Goal: Book appointment/travel/reservation

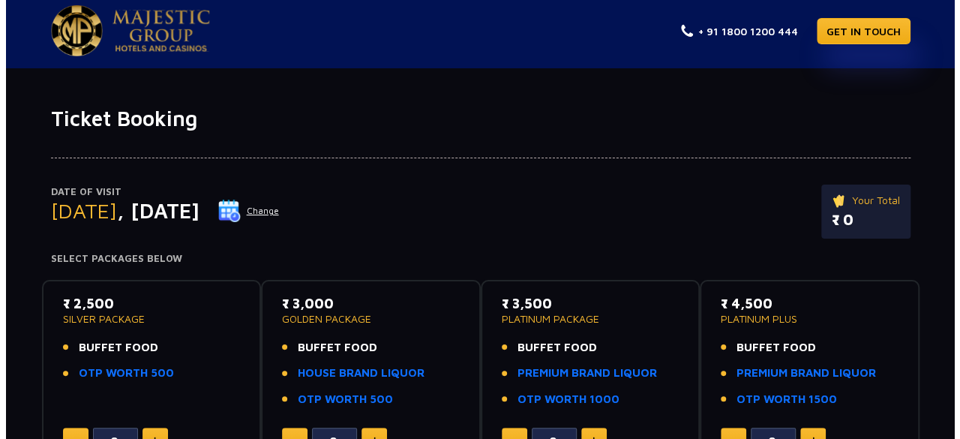
scroll to position [6, 0]
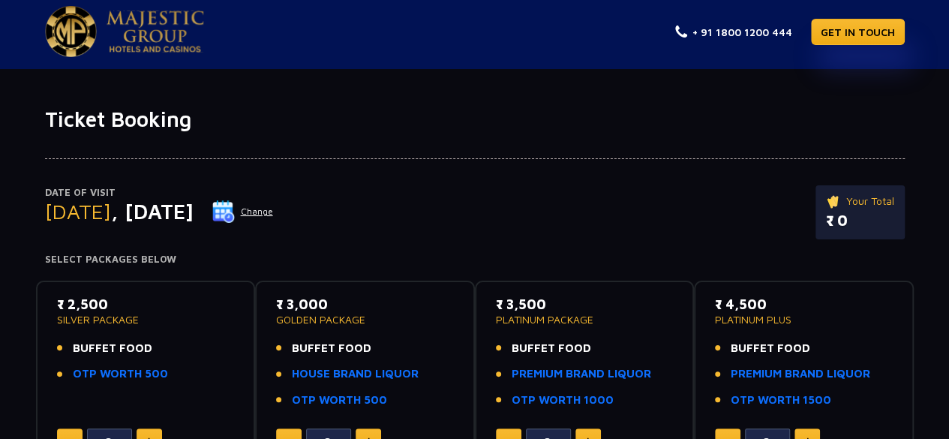
click at [235, 208] on img at bounding box center [223, 211] width 22 height 22
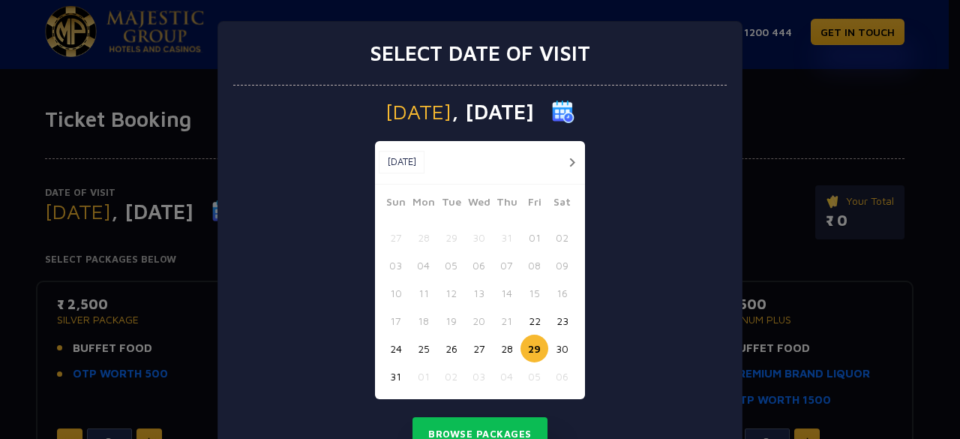
click at [505, 347] on button "28" at bounding box center [507, 348] width 28 height 28
click at [778, 149] on div "Select date of visit [DATE] [DATE] [DATE] Sun Mon Tue Wed Thu Fri Sat 27 28 29 …" at bounding box center [480, 219] width 960 height 439
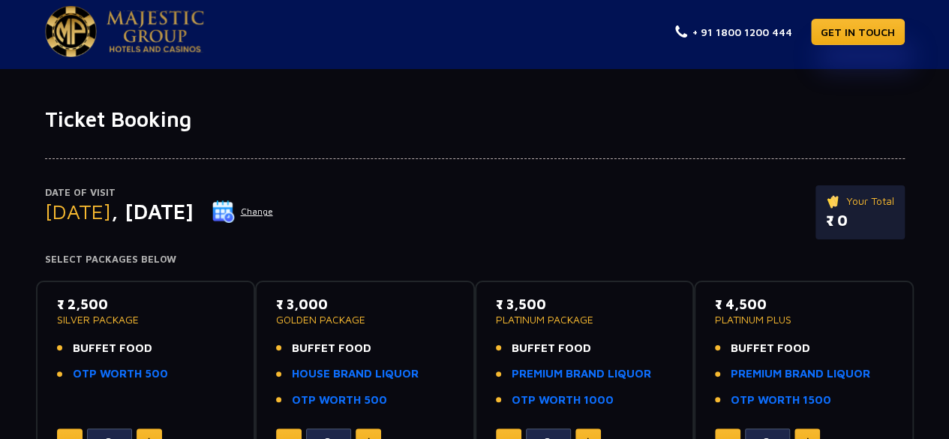
click at [235, 208] on img at bounding box center [223, 211] width 22 height 22
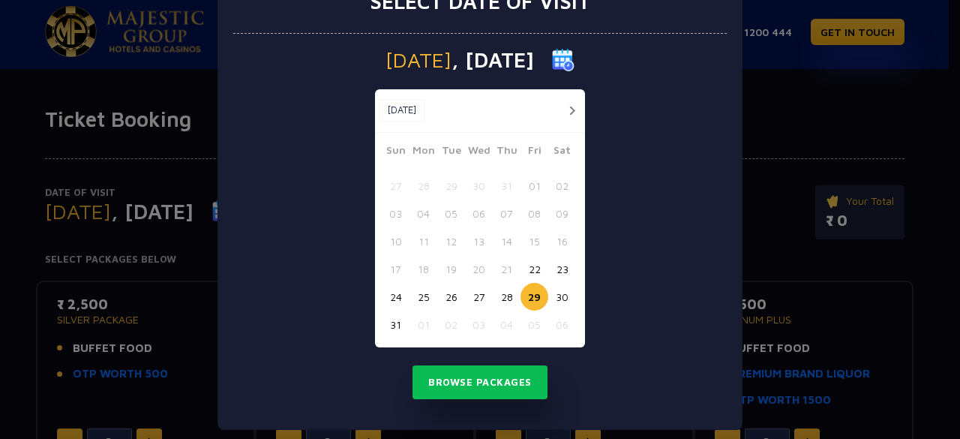
scroll to position [63, 0]
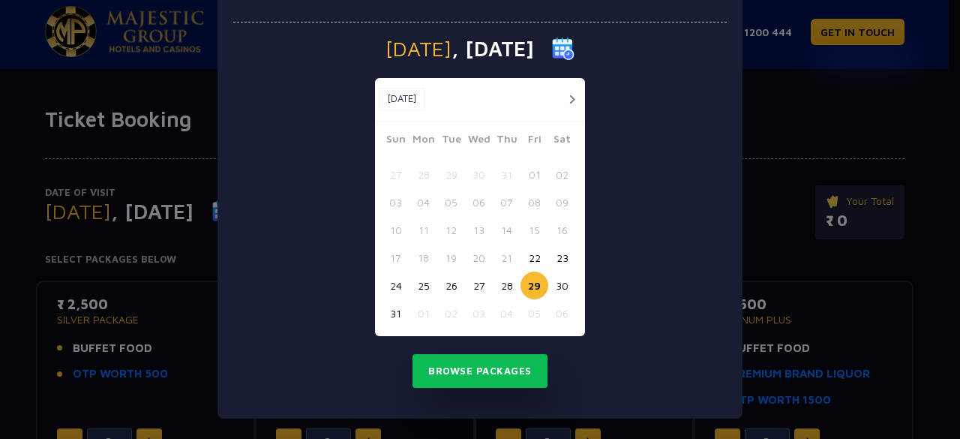
click at [504, 280] on button "28" at bounding box center [507, 285] width 28 height 28
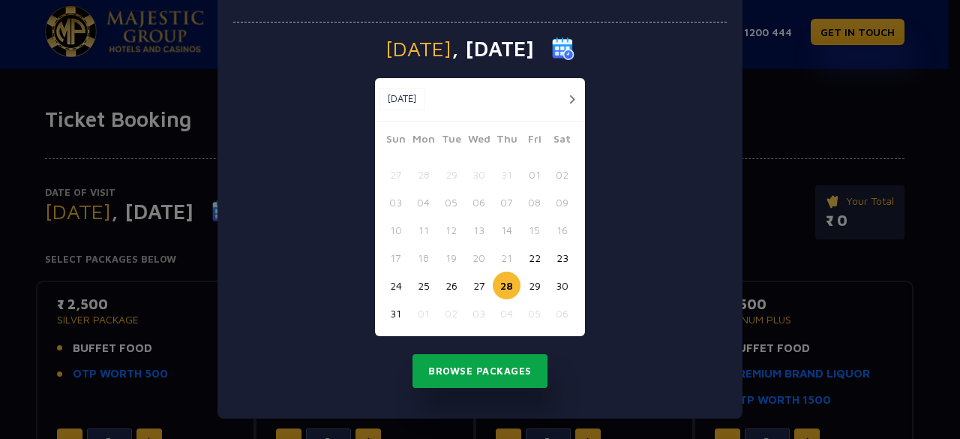
click at [501, 373] on button "Browse Packages" at bounding box center [479, 371] width 135 height 34
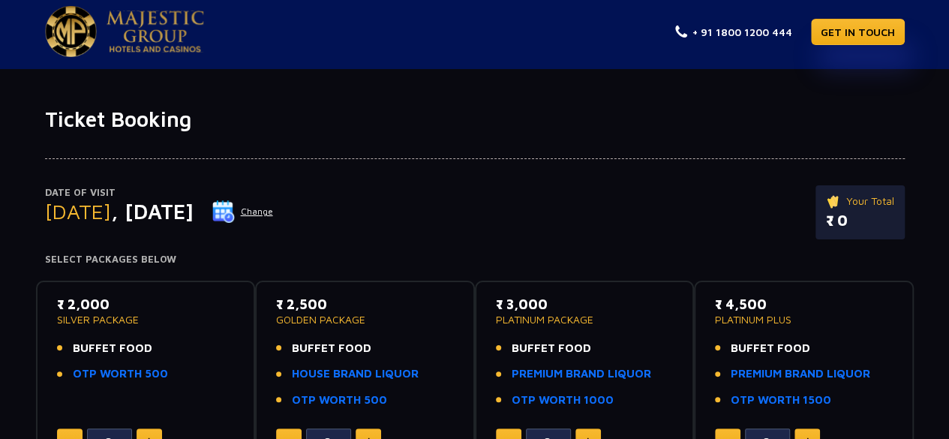
click at [274, 209] on button "Change" at bounding box center [242, 211] width 62 height 24
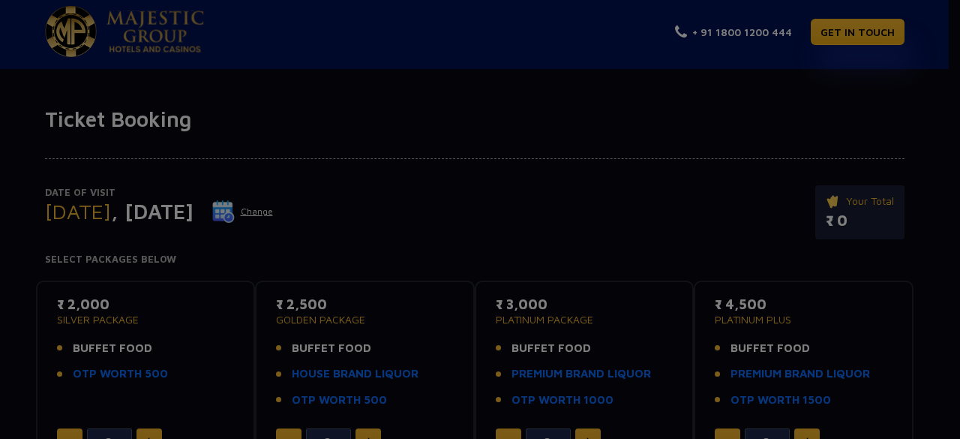
scroll to position [0, 0]
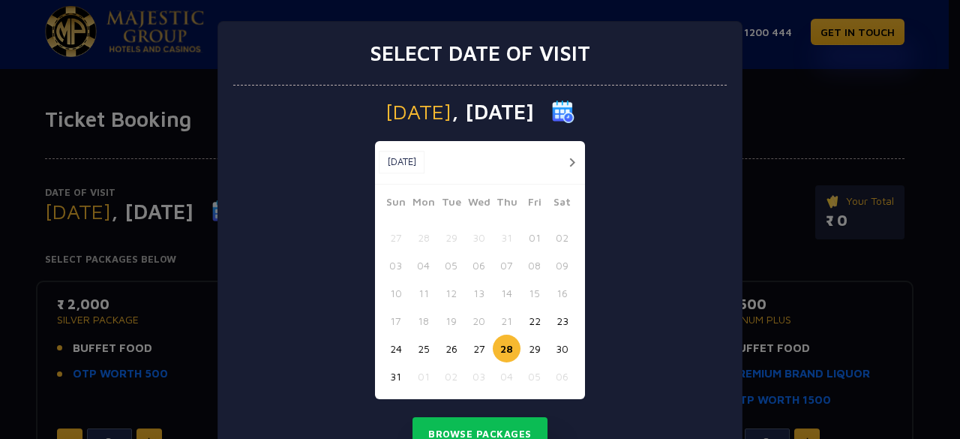
click at [468, 346] on button "27" at bounding box center [479, 348] width 28 height 28
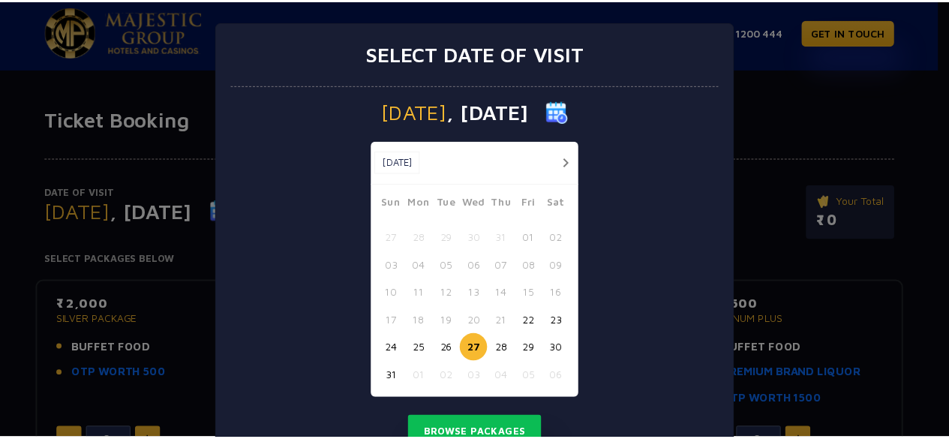
scroll to position [63, 0]
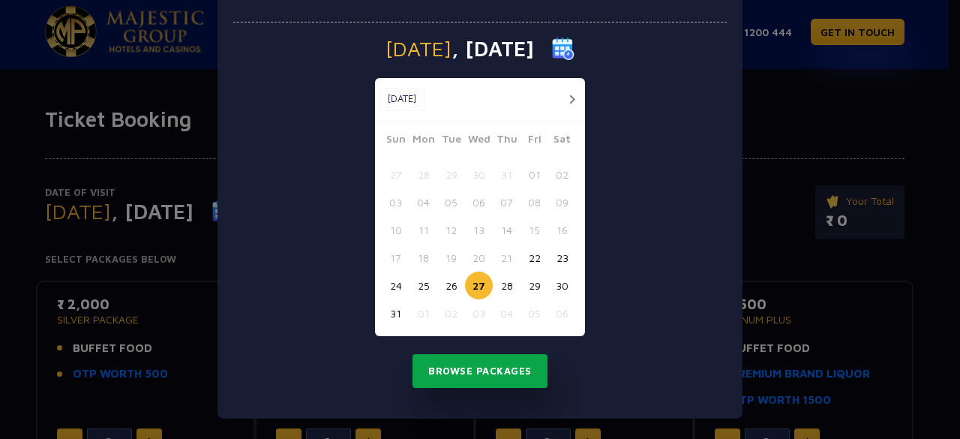
click at [451, 372] on button "Browse Packages" at bounding box center [479, 371] width 135 height 34
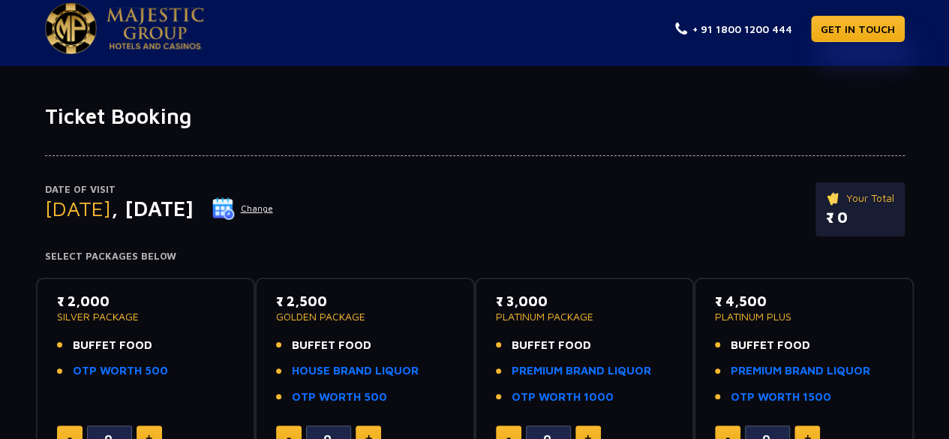
scroll to position [0, 0]
